Goal: Information Seeking & Learning: Find specific fact

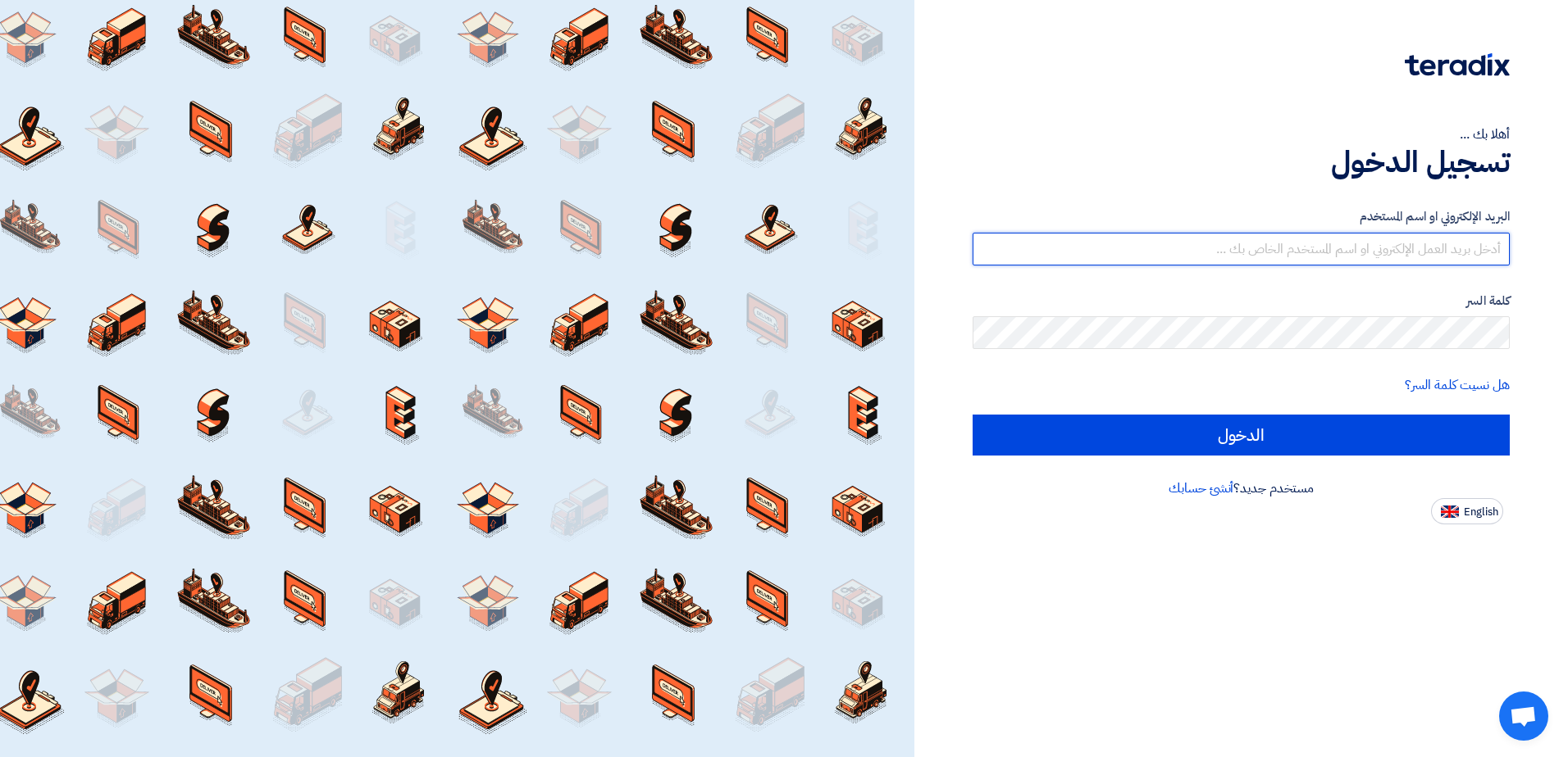
type input "[EMAIL_ADDRESS][DOMAIN_NAME]"
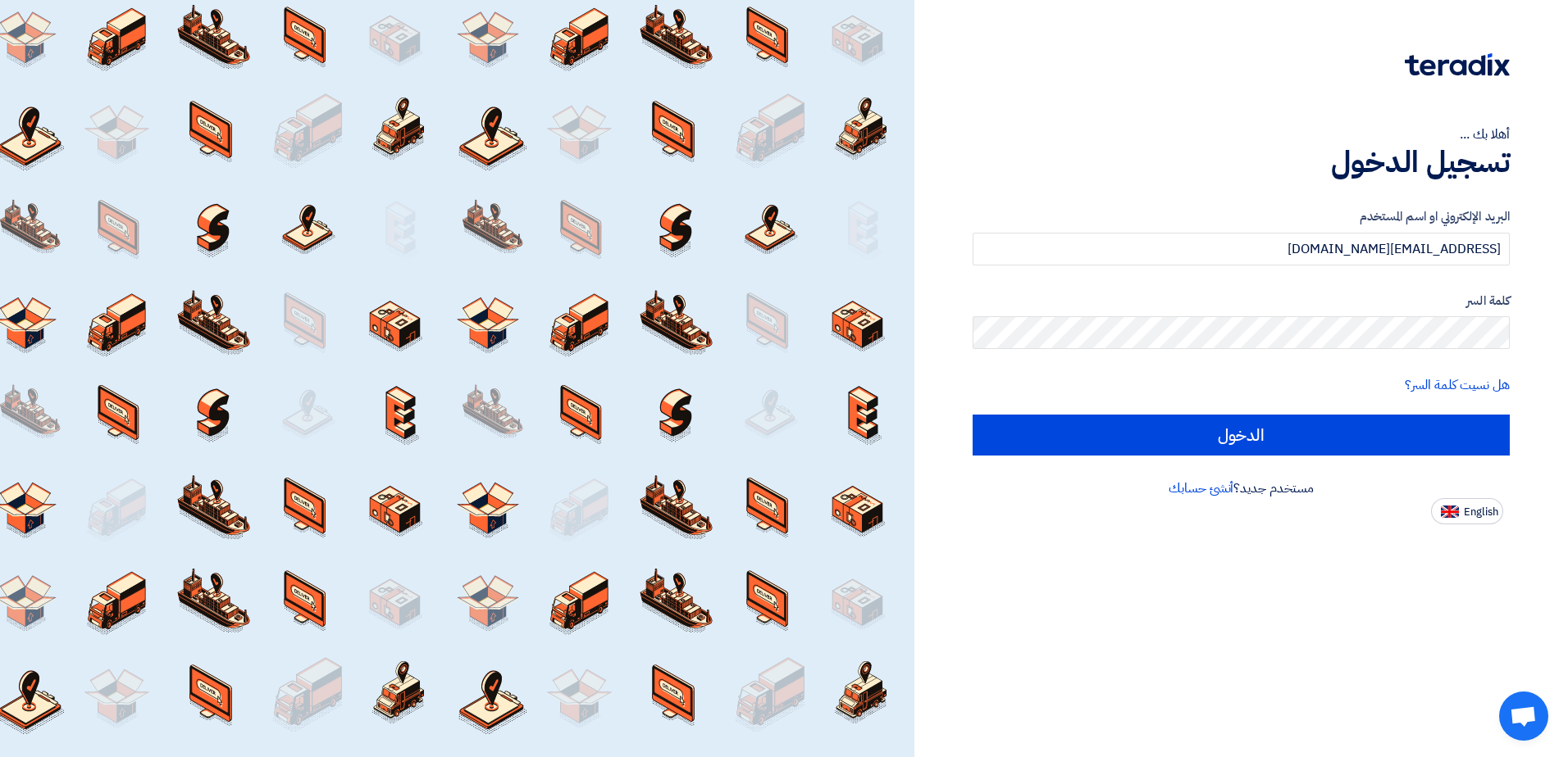
click at [1008, 551] on div "أهلا بك ... تسجيل الدخول البريد الإلكتروني او اسم المستخدم [EMAIL_ADDRESS][DOMA…" at bounding box center [1241, 378] width 653 height 757
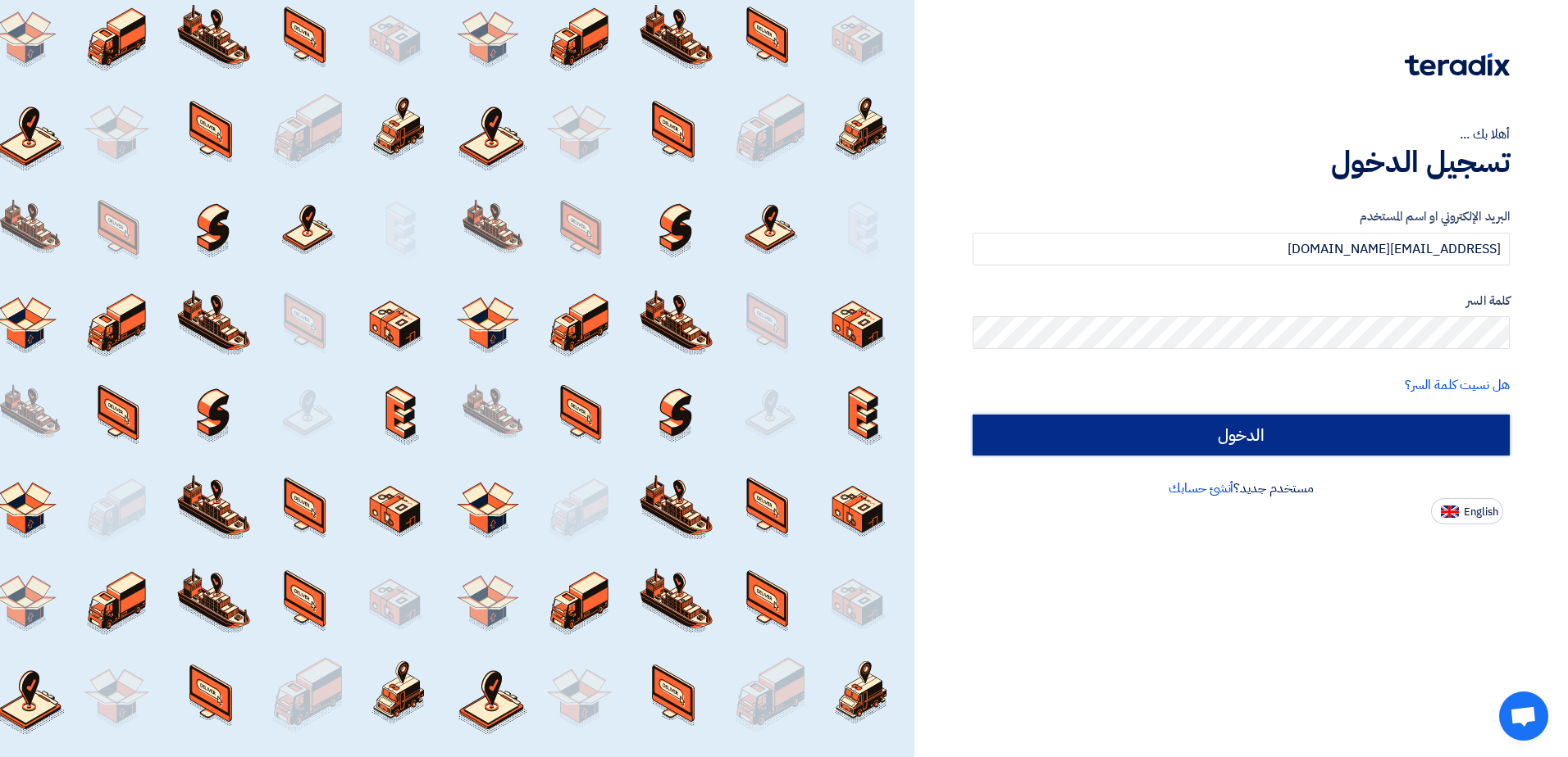
click at [1318, 438] on input "الدخول" at bounding box center [1240, 435] width 537 height 41
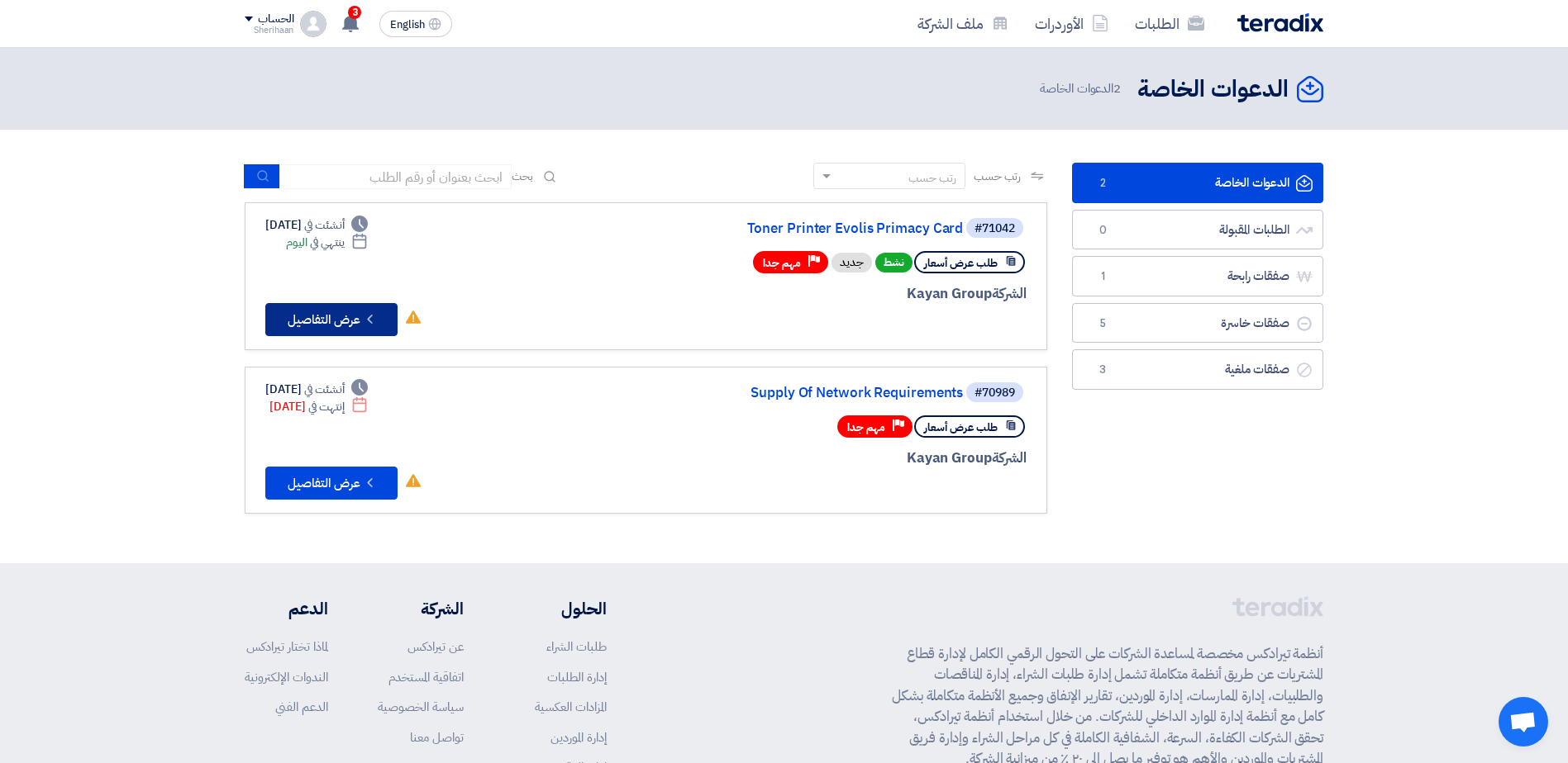
click at [312, 316] on button "Check details عرض التفاصيل" at bounding box center [331, 320] width 132 height 34
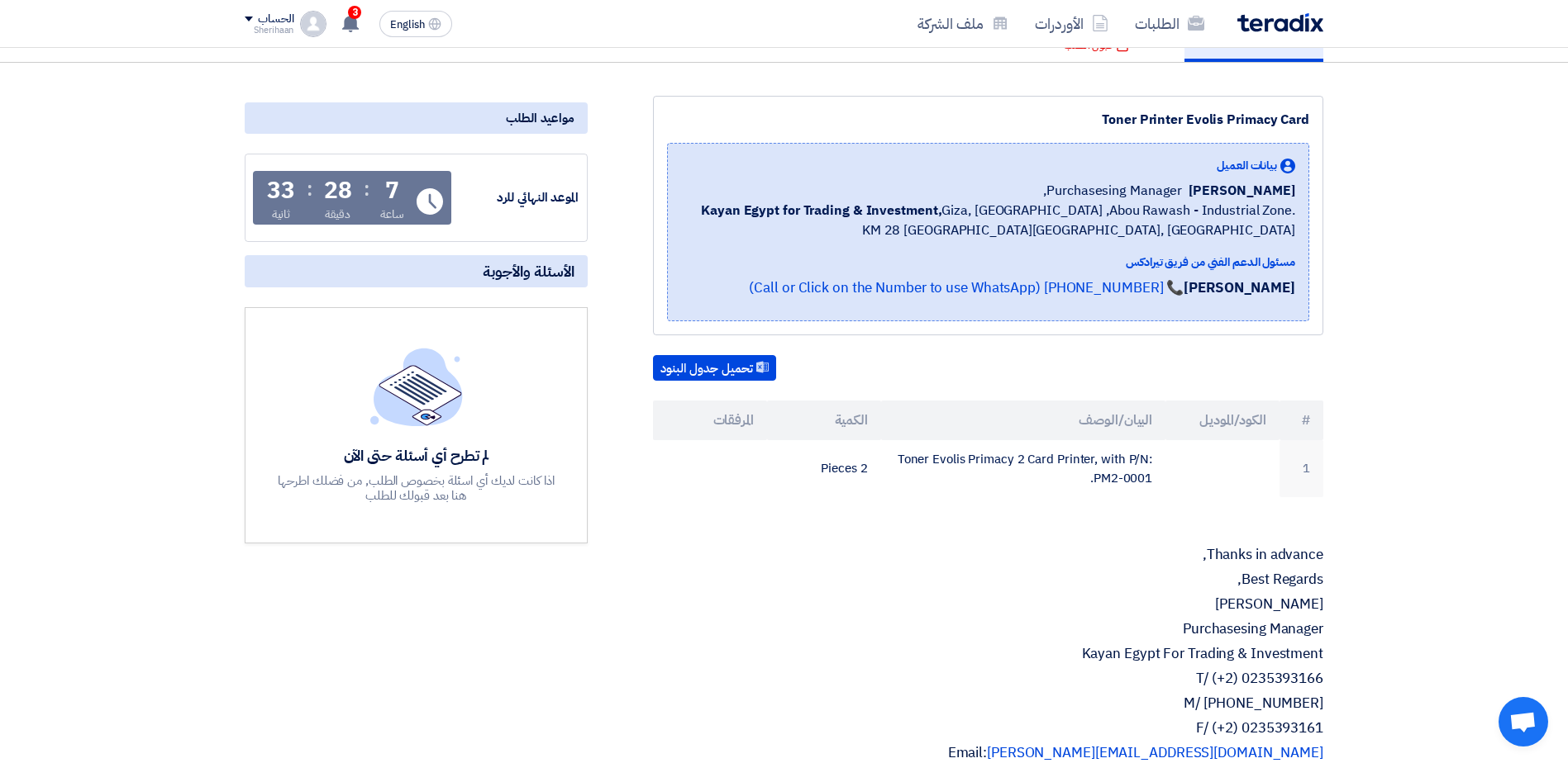
scroll to position [166, 0]
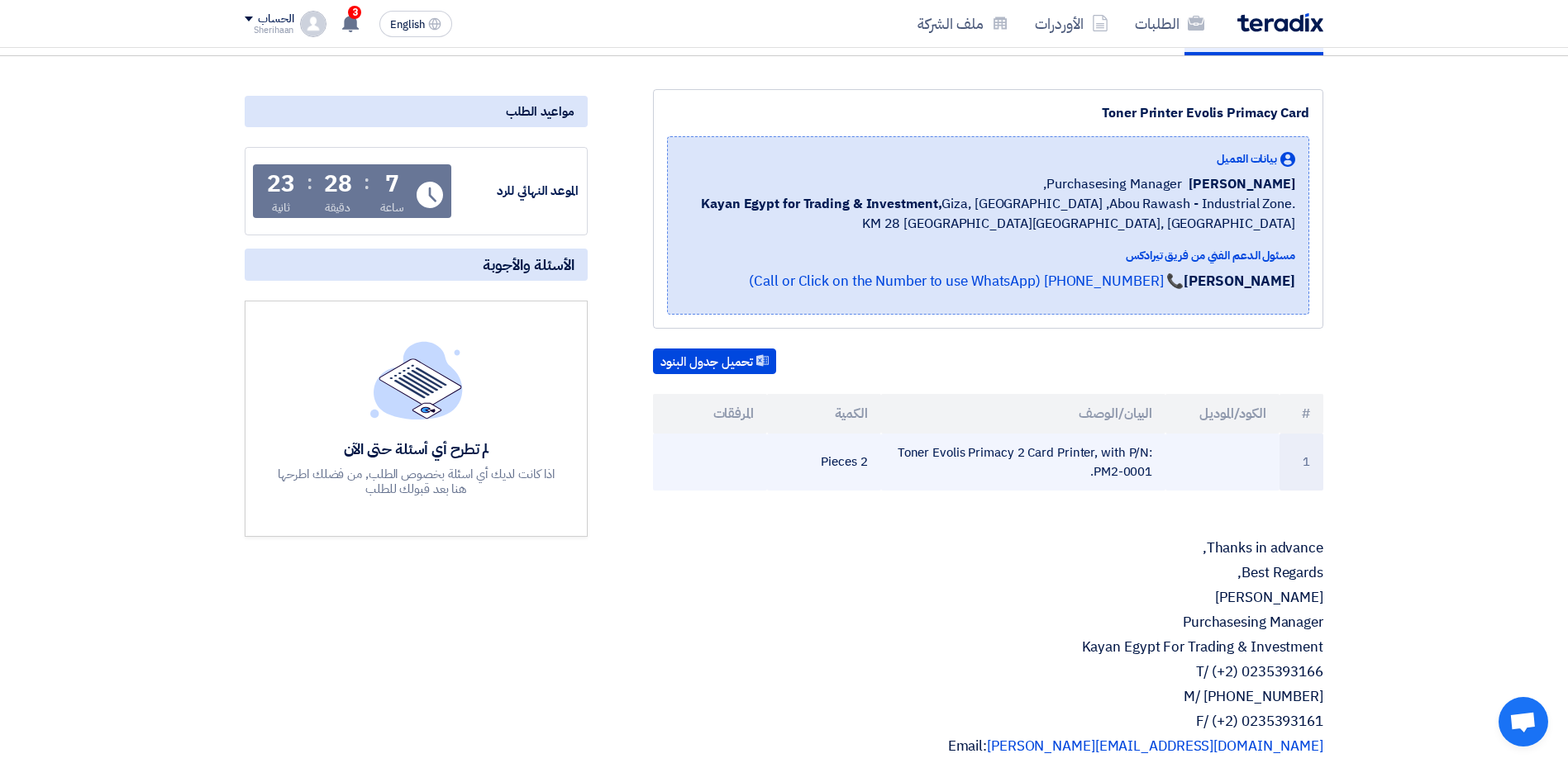
click at [927, 454] on td "Toner Evolis Primacy 2 Card Printer, with P/N: PM2-0001." at bounding box center [1023, 462] width 285 height 57
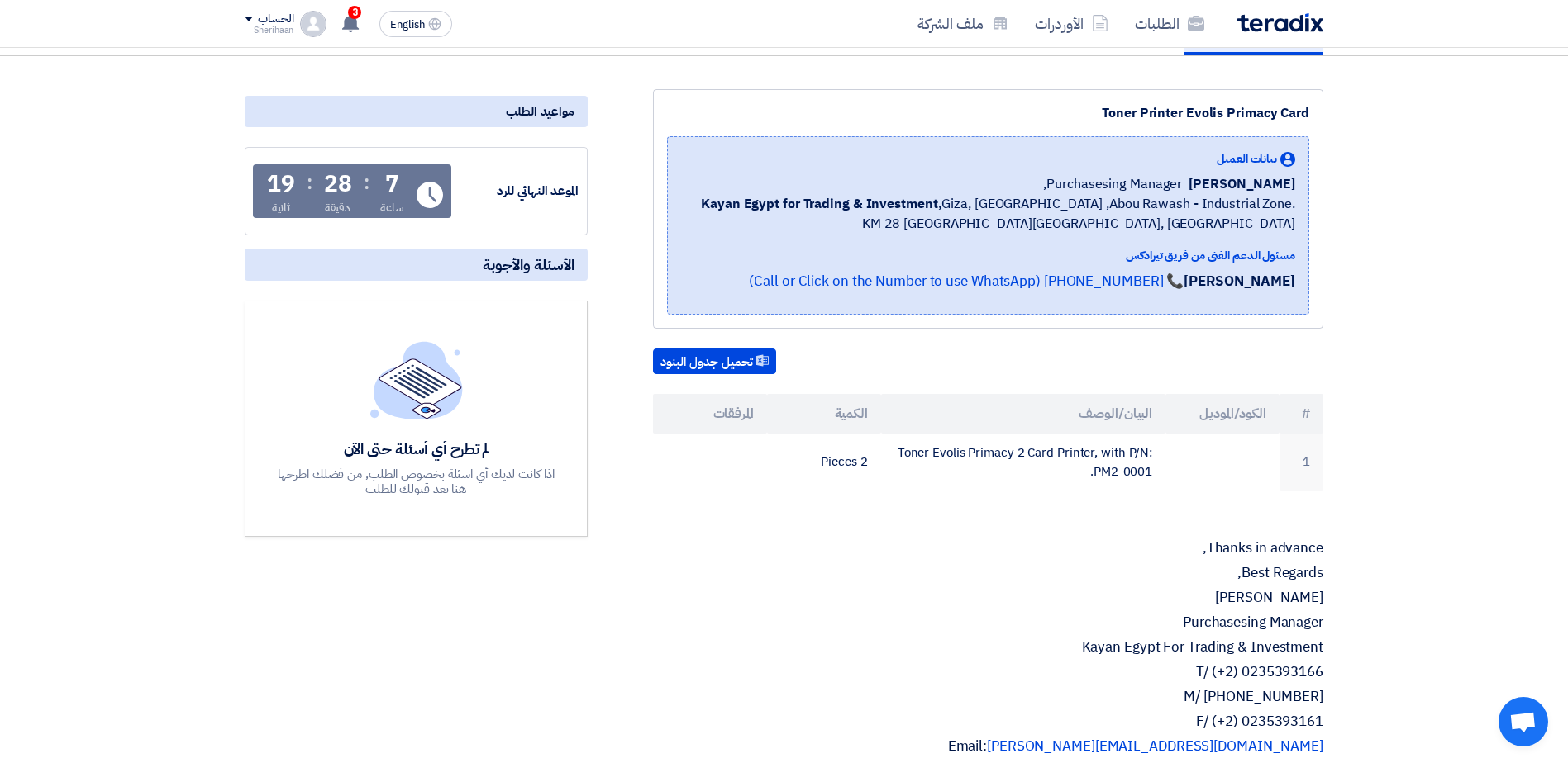
drag, startPoint x: 903, startPoint y: 451, endPoint x: 1174, endPoint y: 507, distance: 276.7
click at [1174, 507] on div "Toner Printer Evolis Primacy Card بيانات العميل [PERSON_NAME] Purchasesing Mana…" at bounding box center [968, 658] width 736 height 1137
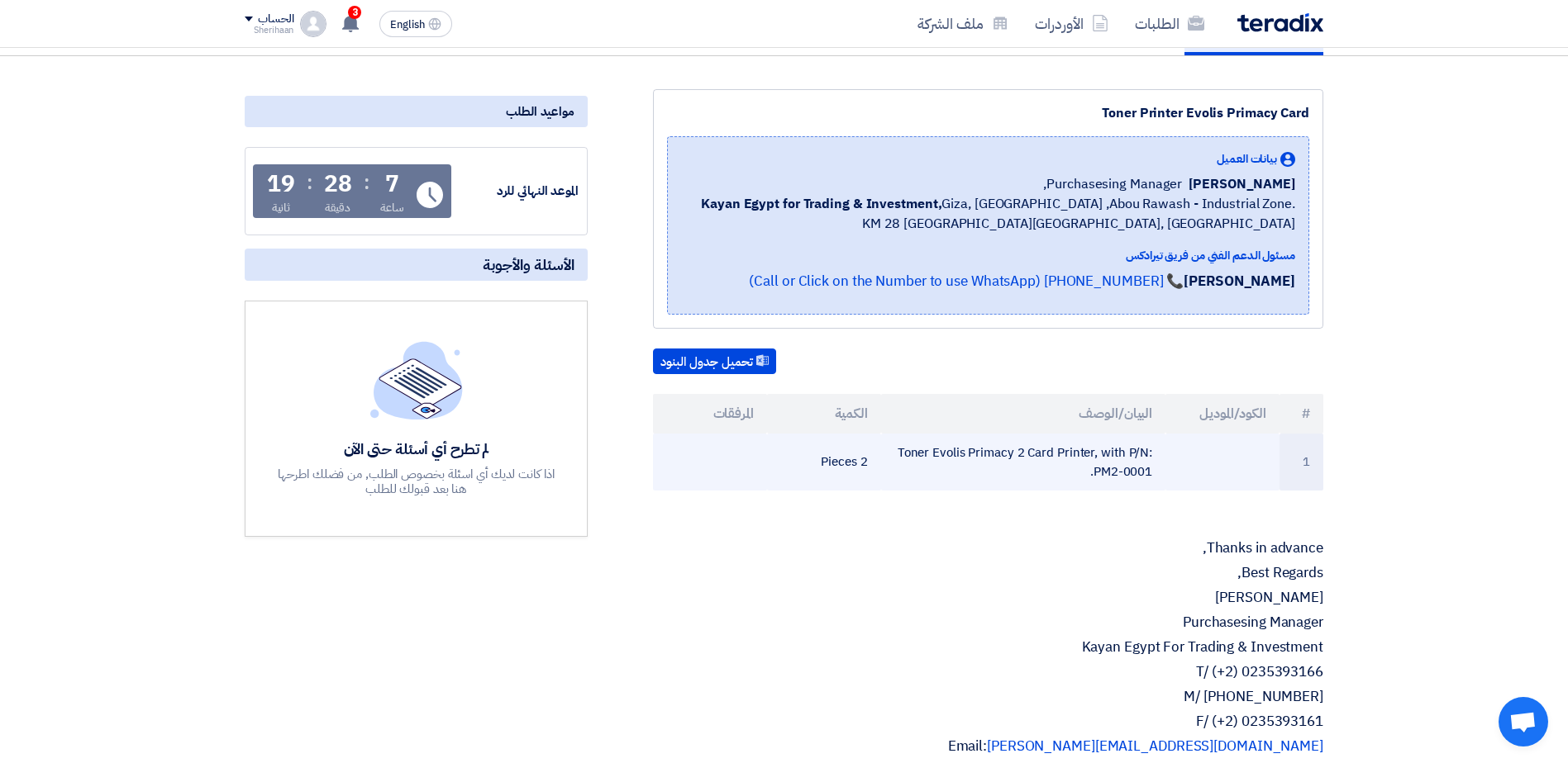
drag, startPoint x: 1174, startPoint y: 507, endPoint x: 1170, endPoint y: 478, distance: 29.3
click at [1170, 478] on td at bounding box center [1223, 462] width 114 height 57
drag, startPoint x: 1150, startPoint y: 449, endPoint x: 1151, endPoint y: 480, distance: 31.0
click at [1151, 480] on td "Toner Evolis Primacy 2 Card Printer, with P/N: PM2-0001." at bounding box center [1023, 462] width 285 height 57
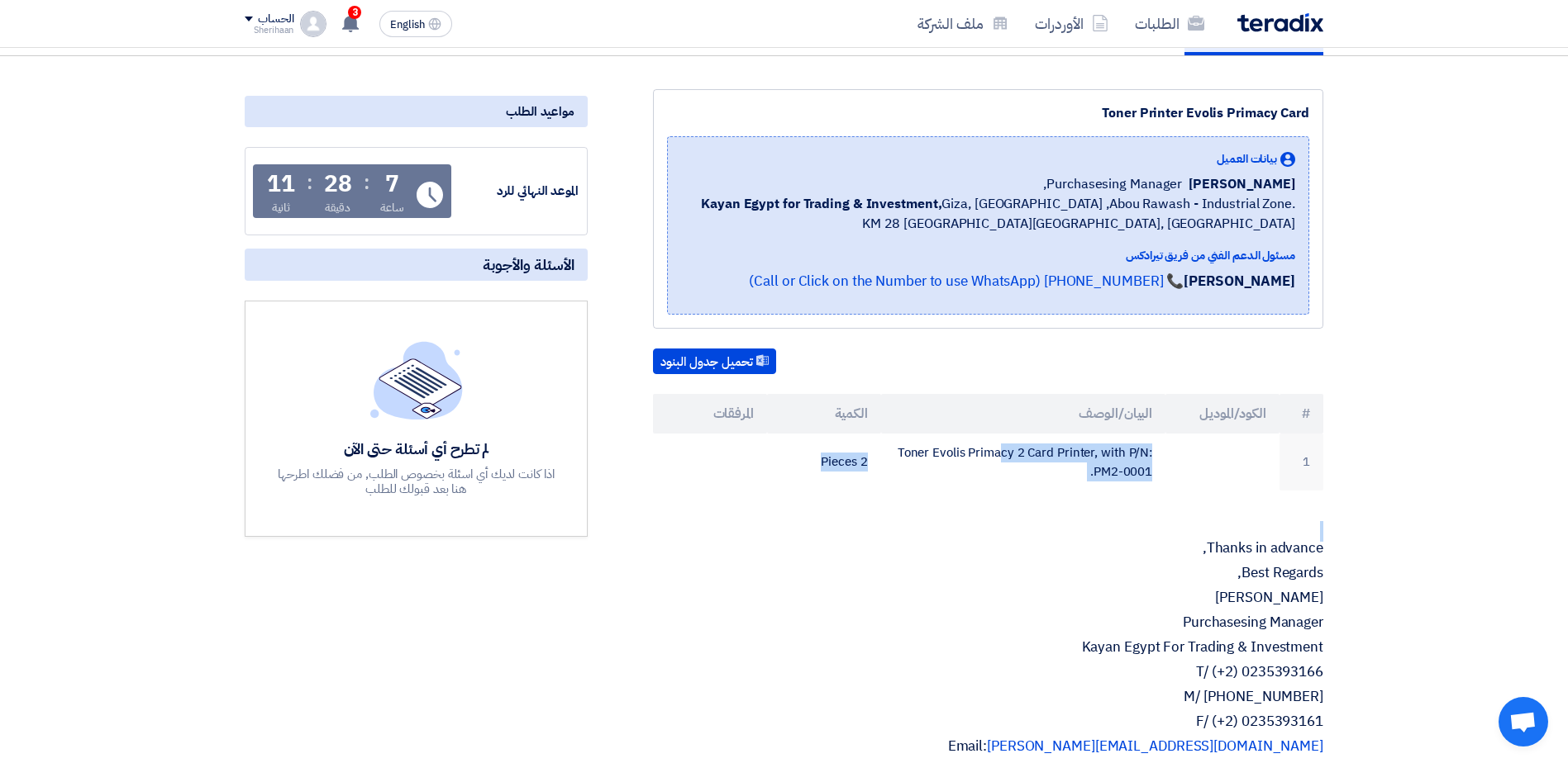
drag, startPoint x: 906, startPoint y: 451, endPoint x: 1169, endPoint y: 494, distance: 266.5
click at [1169, 494] on div "Toner Printer Evolis Primacy Card بيانات العميل [PERSON_NAME] Purchasesing Mana…" at bounding box center [968, 658] width 736 height 1137
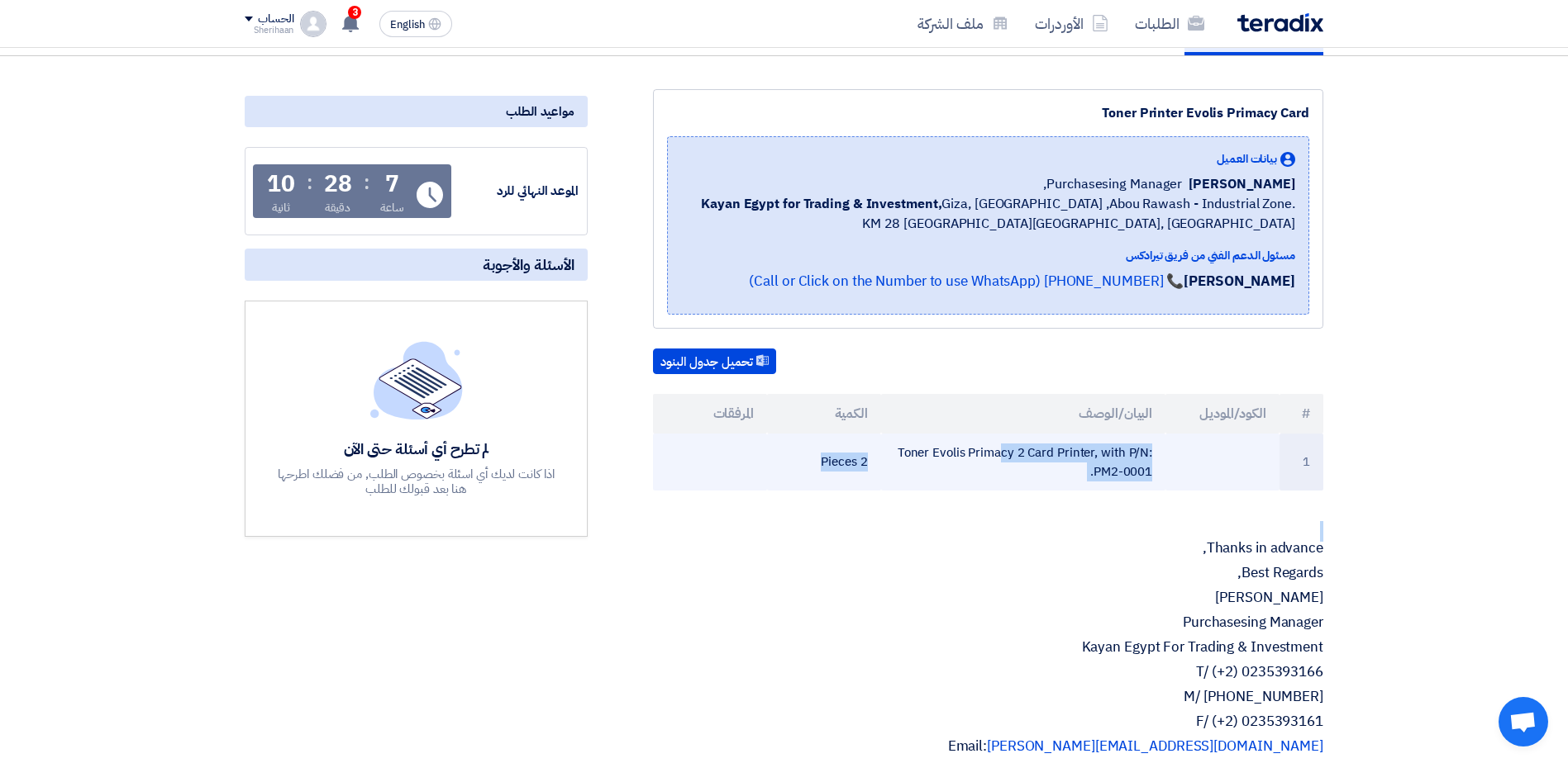
drag, startPoint x: 1169, startPoint y: 494, endPoint x: 1105, endPoint y: 465, distance: 70.3
copy div "oner Evolis Primacy 2 Card Printer, with P/N: PM2-0001. 2 Pieces"
